Goal: Information Seeking & Learning: Learn about a topic

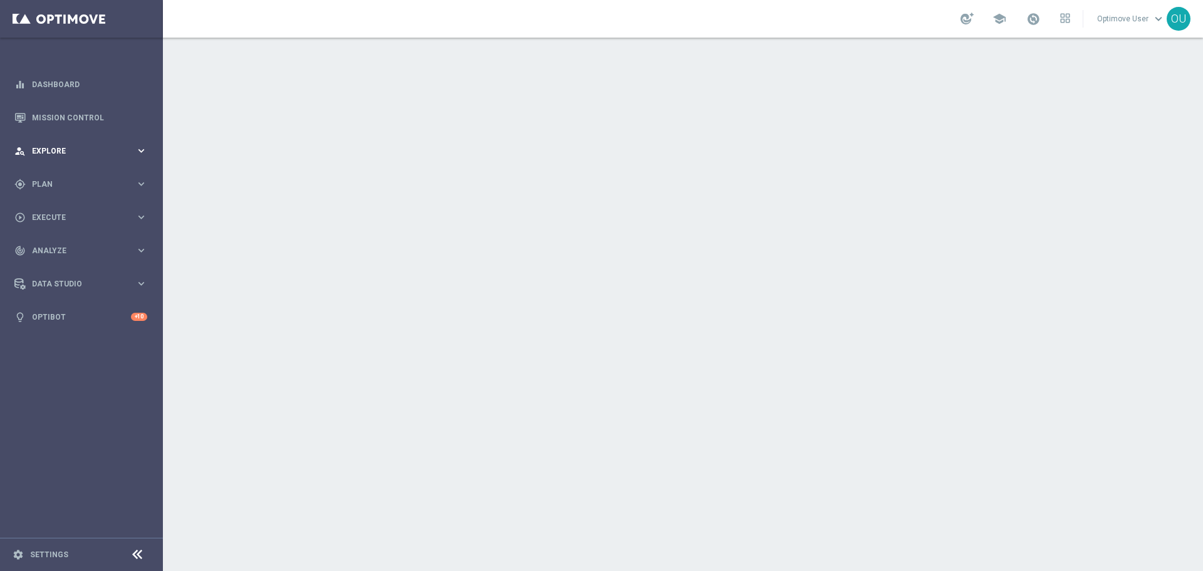
click at [91, 137] on div "person_search Explore keyboard_arrow_right" at bounding box center [81, 150] width 162 height 33
click at [70, 185] on span "Plan" at bounding box center [83, 184] width 103 height 8
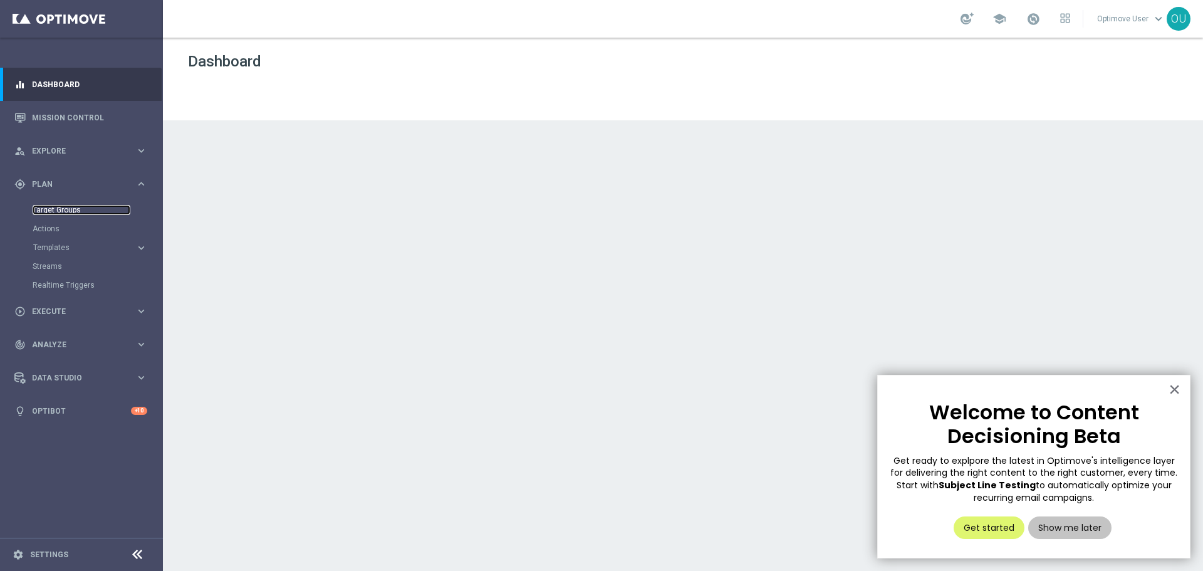
click at [63, 212] on link "Target Groups" at bounding box center [82, 210] width 98 height 10
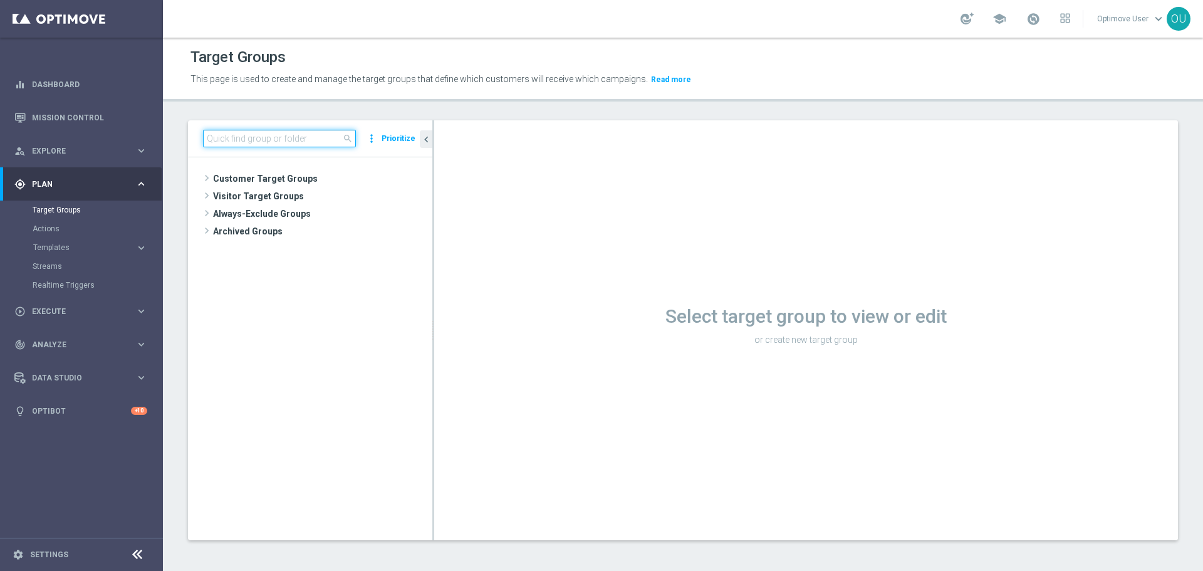
click at [260, 134] on input at bounding box center [279, 139] width 153 height 18
paste input "ED_OMNI_0829_BTS_Trend_Email_3"
type input "ED_OMNI_0829_BTS_Trend_Email_3"
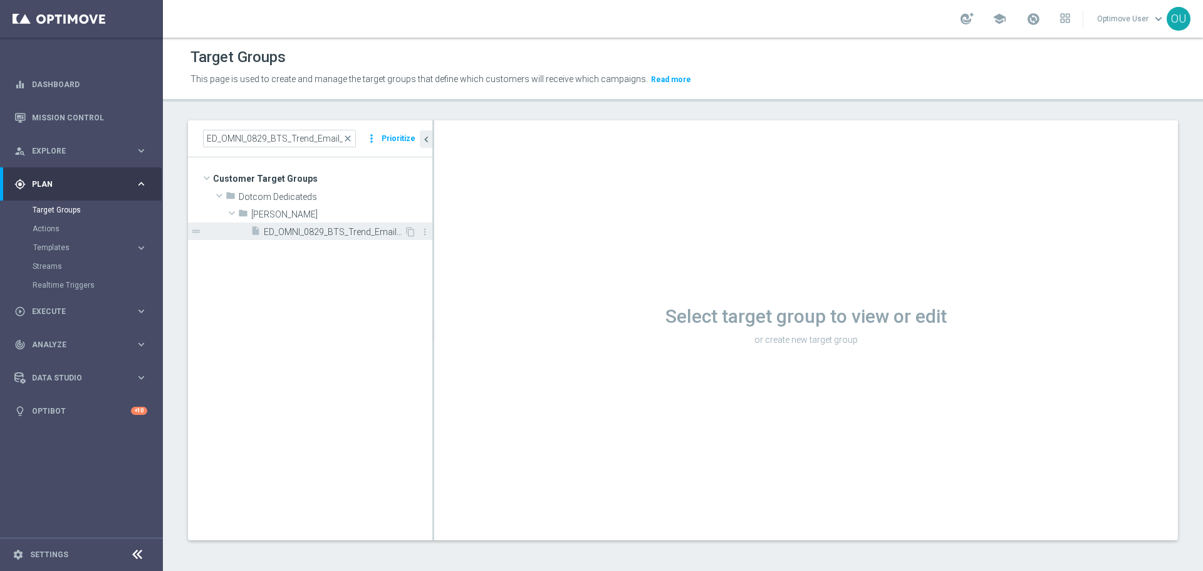
drag, startPoint x: 351, startPoint y: 227, endPoint x: 350, endPoint y: 236, distance: 8.2
click at [351, 229] on span "ED_OMNI_0829_BTS_Trend_Email_3" at bounding box center [334, 232] width 140 height 11
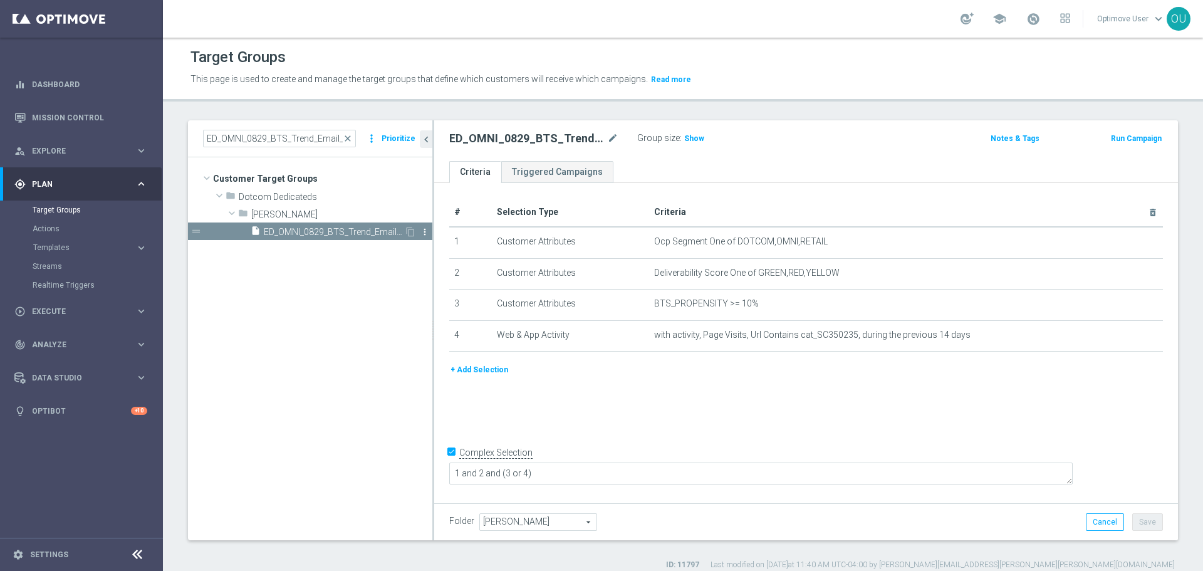
click at [424, 231] on icon "more_vert" at bounding box center [425, 232] width 10 height 10
click at [765, 391] on div "# Selection Type Criteria delete_forever 1 Customer Attributes Ocp Segment One …" at bounding box center [806, 341] width 744 height 316
click at [566, 177] on link "Triggered Campaigns" at bounding box center [557, 172] width 112 height 22
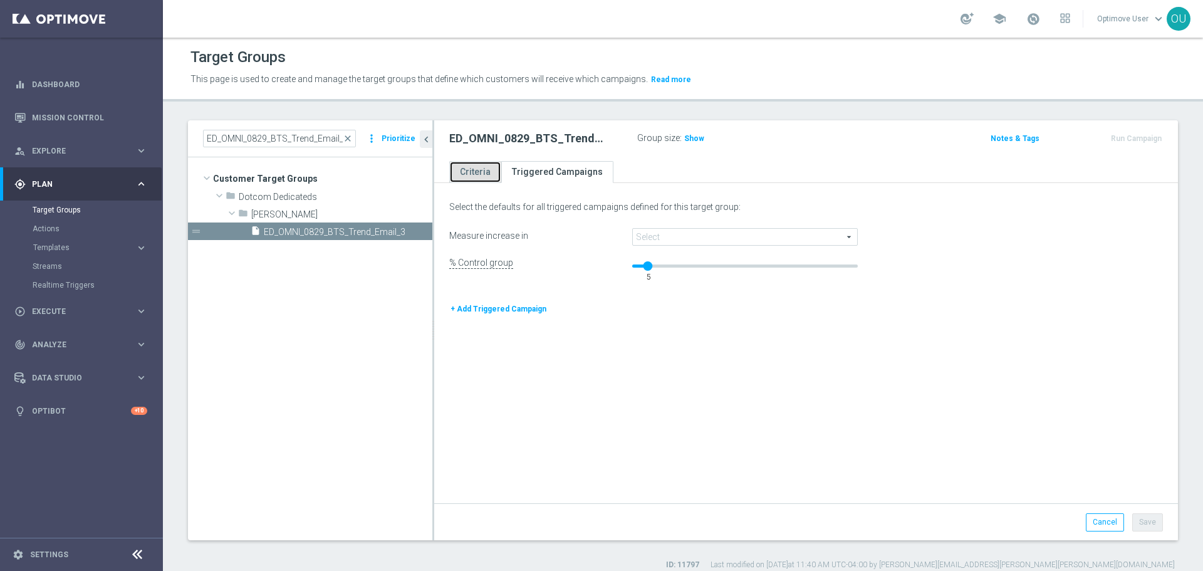
click at [476, 165] on link "Criteria" at bounding box center [475, 172] width 52 height 22
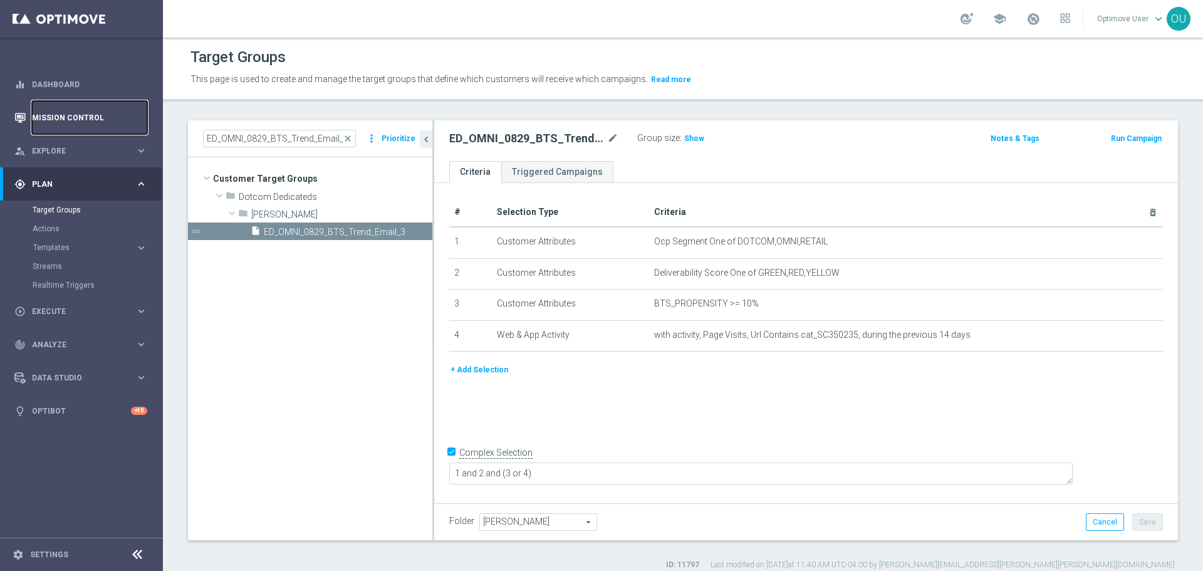
click at [100, 121] on link "Mission Control" at bounding box center [89, 117] width 115 height 33
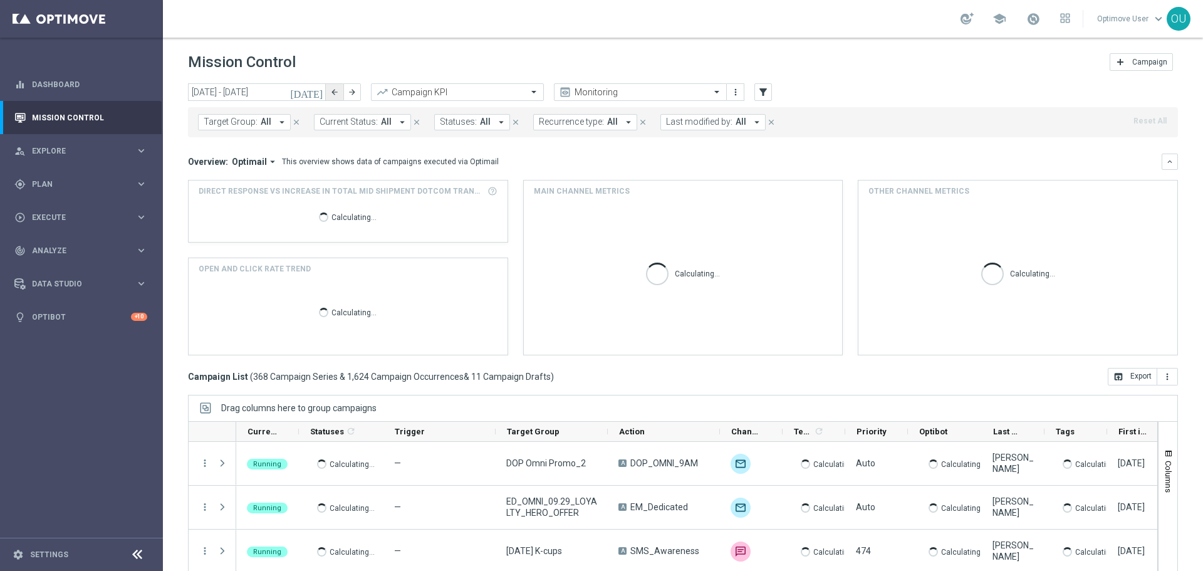
click at [326, 99] on button "arrow_back" at bounding box center [335, 92] width 18 height 18
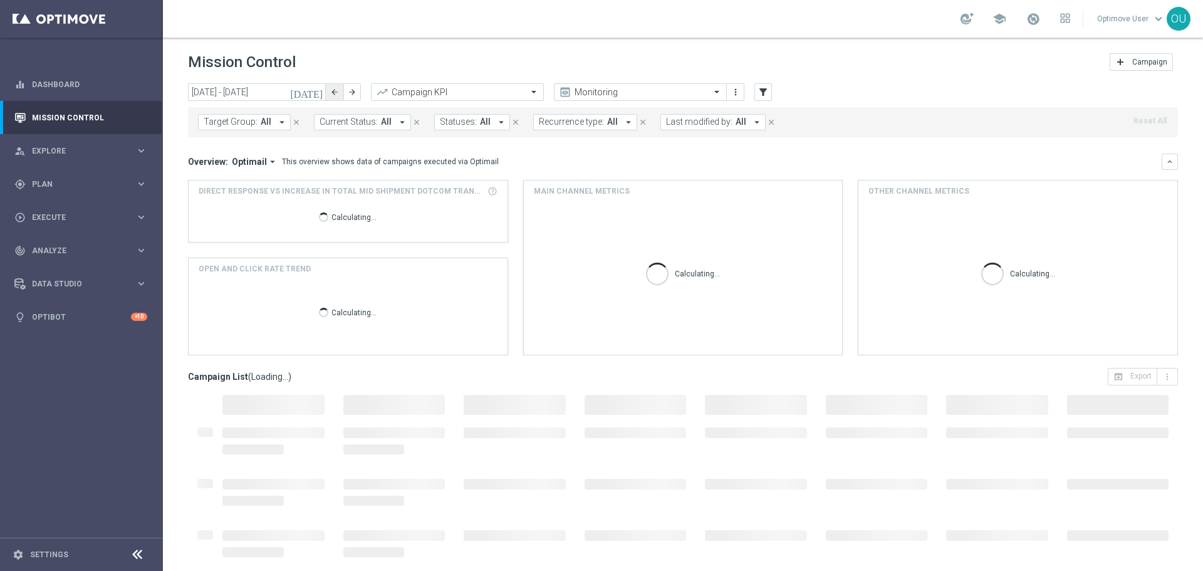
click at [326, 99] on button "arrow_back" at bounding box center [335, 92] width 18 height 18
type input "[DATE] - [DATE]"
click at [273, 121] on button "Target Group: All arrow_drop_down" at bounding box center [244, 122] width 93 height 16
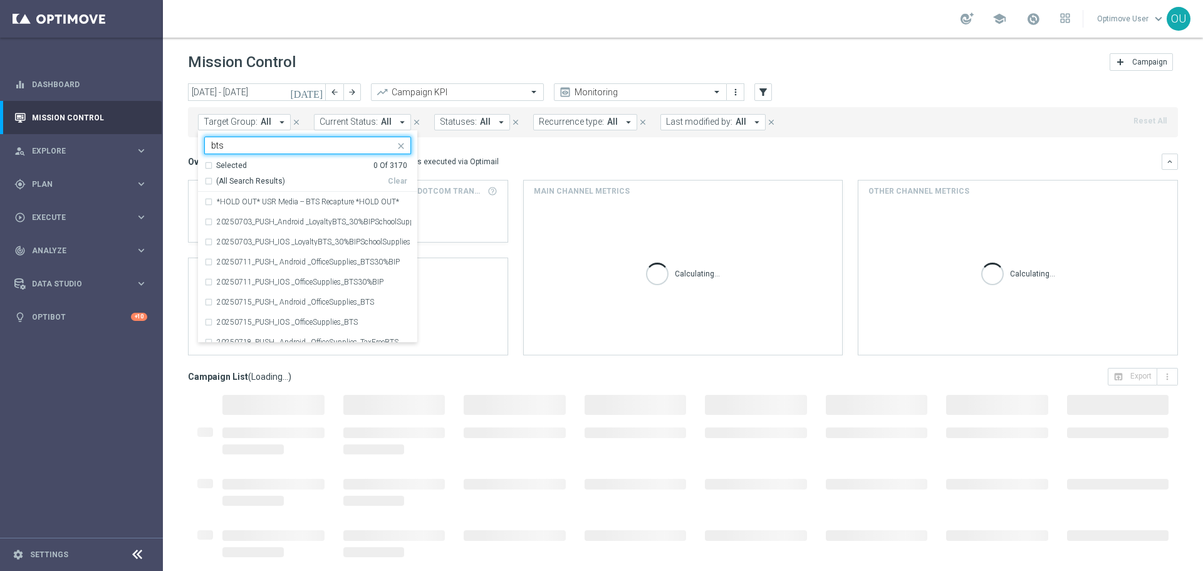
click at [231, 183] on span "(All Search Results)" at bounding box center [250, 181] width 69 height 11
type input "bts"
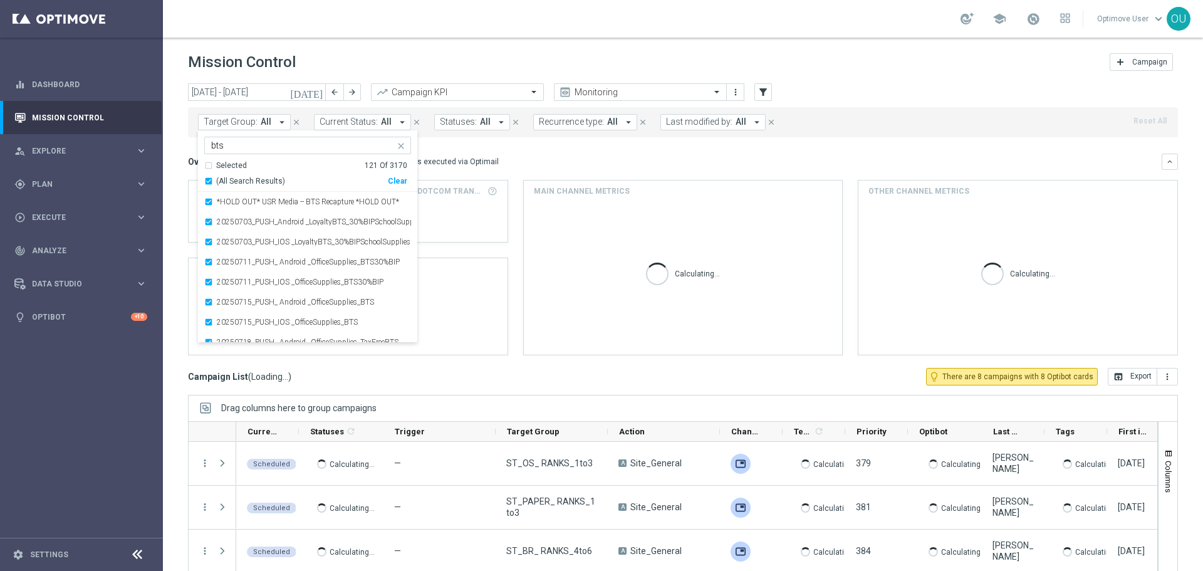
click at [549, 159] on div "Overview: Optimail arrow_drop_down This overview shows data of campaigns execut…" at bounding box center [675, 161] width 974 height 11
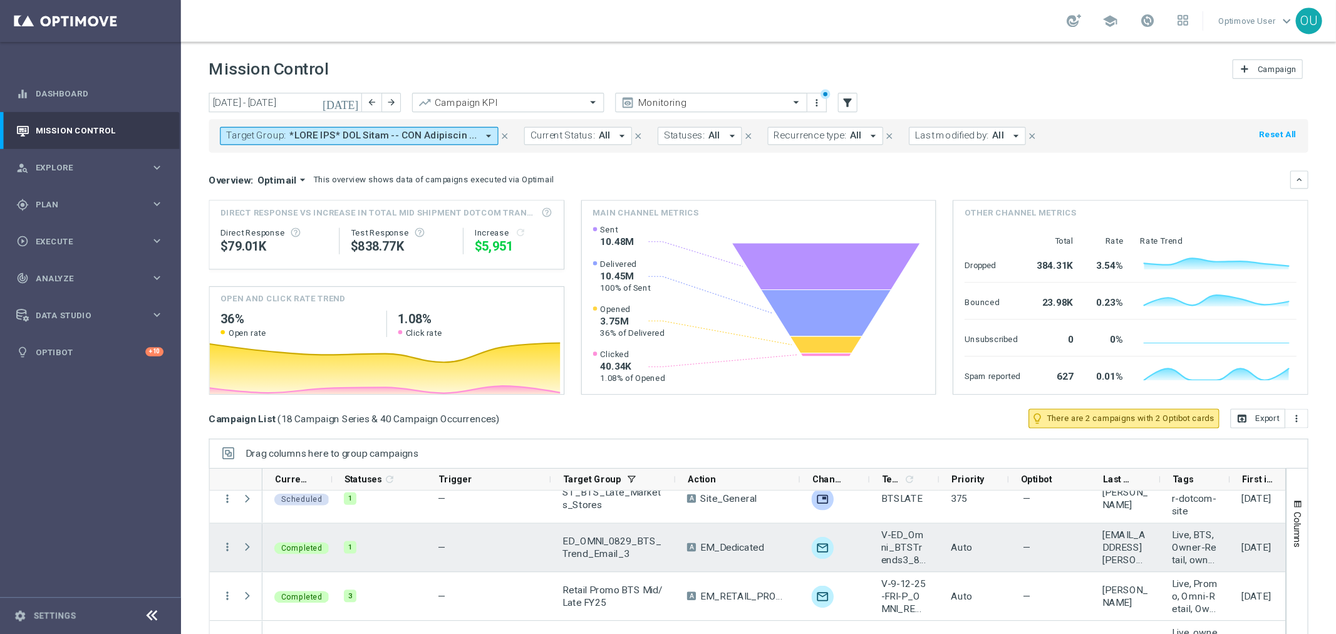
scroll to position [63, 0]
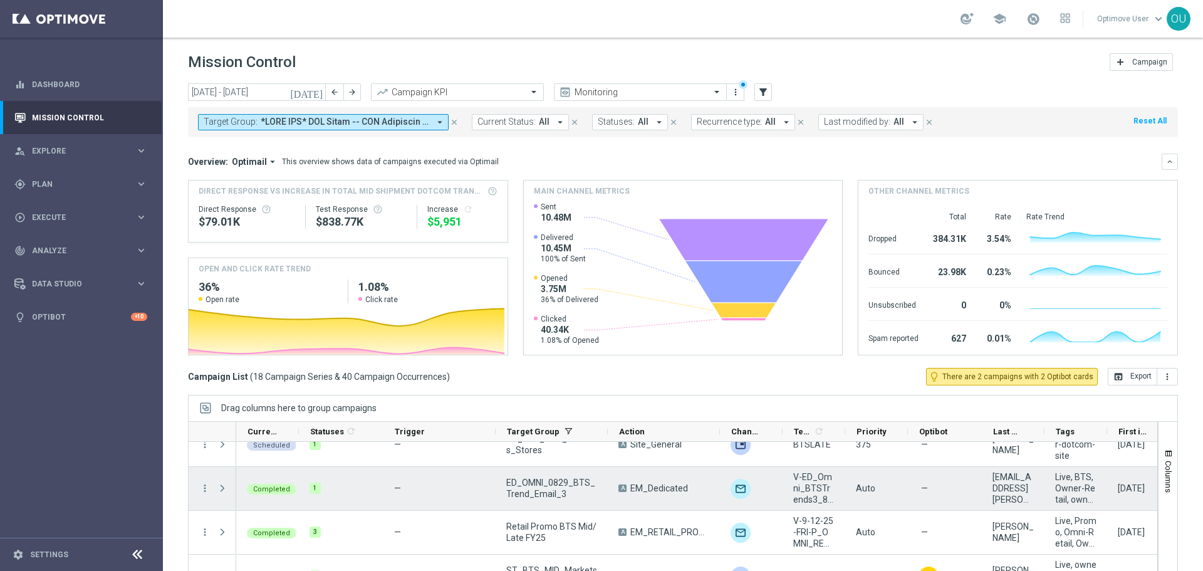
click at [194, 487] on div "more_vert" at bounding box center [200, 488] width 23 height 43
click at [207, 487] on icon "more_vert" at bounding box center [204, 487] width 11 height 11
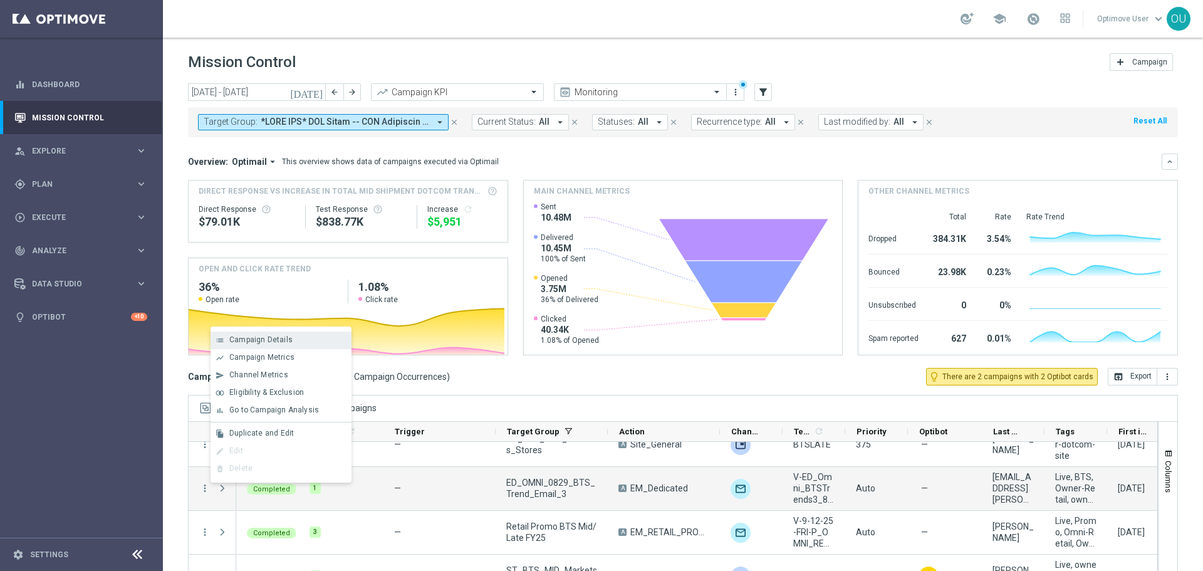
click at [250, 339] on span "Campaign Details" at bounding box center [260, 339] width 63 height 9
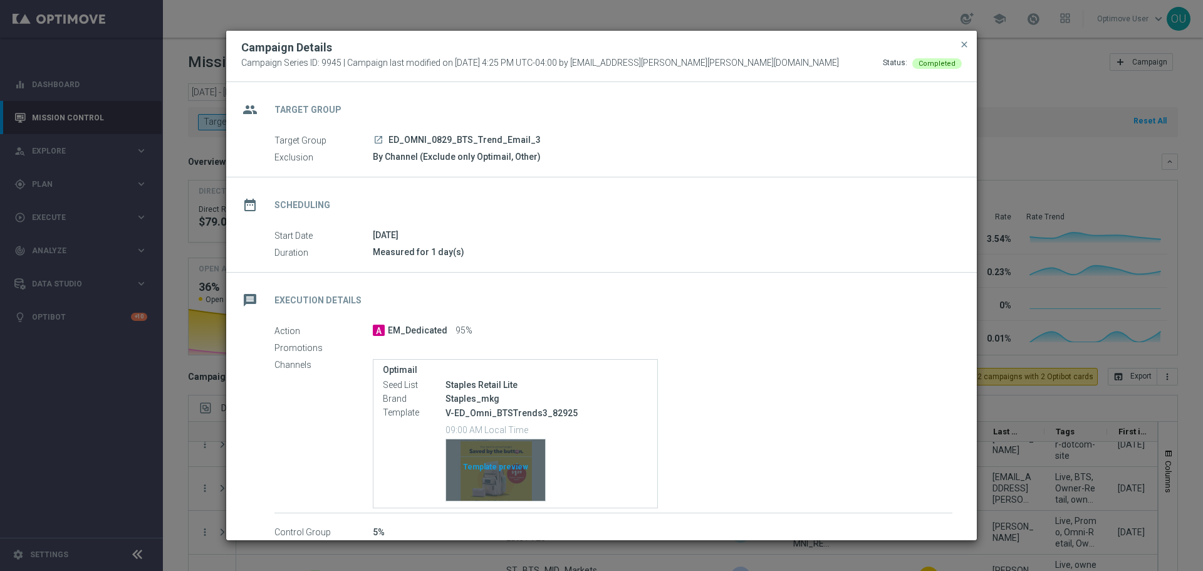
click at [496, 462] on div "Template preview" at bounding box center [495, 469] width 99 height 61
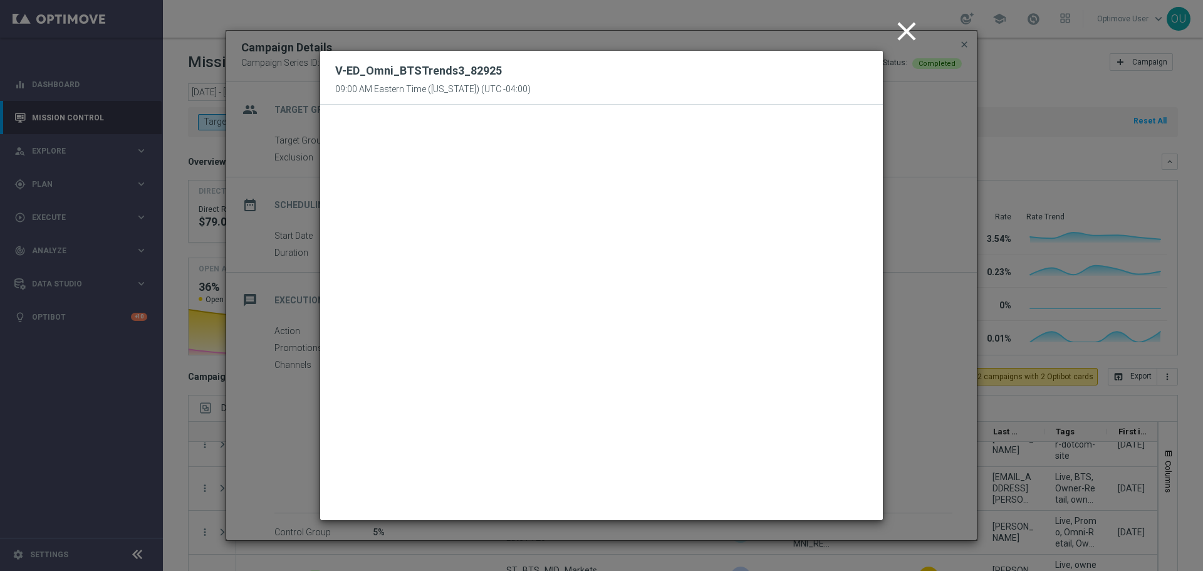
click at [910, 31] on icon "close" at bounding box center [906, 31] width 31 height 31
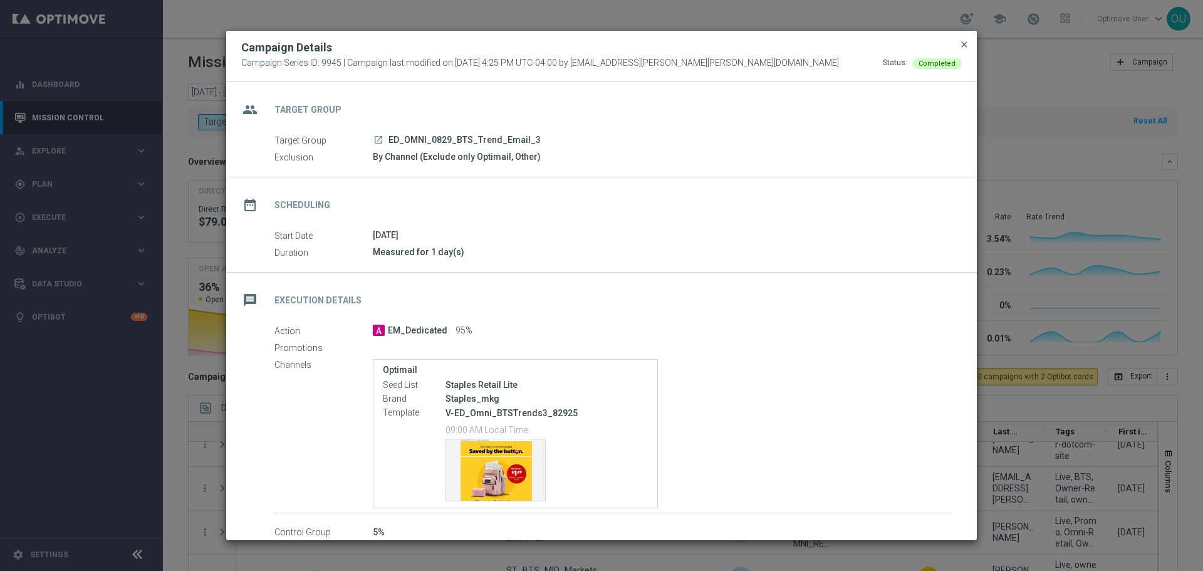
click at [961, 46] on span "close" at bounding box center [964, 44] width 10 height 10
